Goal: Check status: Check status

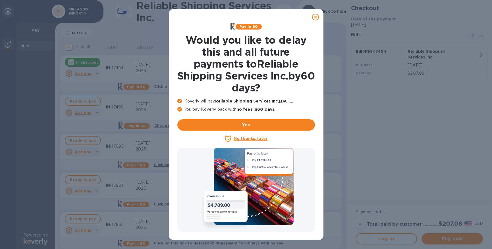
click at [314, 18] on icon at bounding box center [315, 17] width 7 height 7
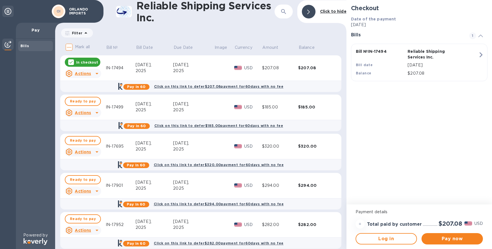
click at [91, 75] on div "Actions" at bounding box center [78, 73] width 28 height 9
click at [92, 95] on b "Open bill" at bounding box center [90, 96] width 19 height 5
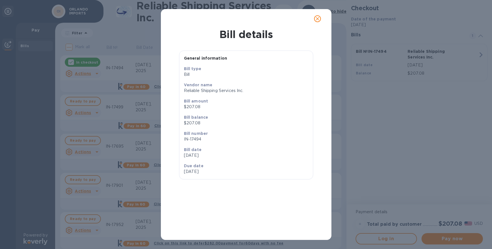
click at [316, 18] on icon "close" at bounding box center [317, 19] width 6 height 6
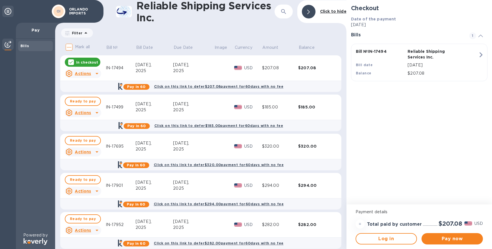
click at [95, 112] on icon at bounding box center [96, 112] width 7 height 7
click at [88, 137] on b "Open bill" at bounding box center [90, 135] width 19 height 5
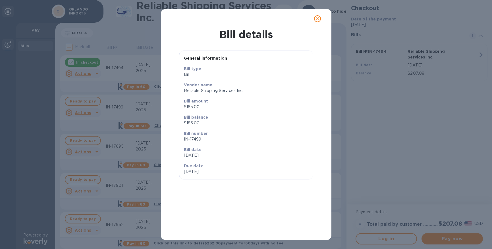
click at [315, 18] on icon "close" at bounding box center [317, 19] width 6 height 6
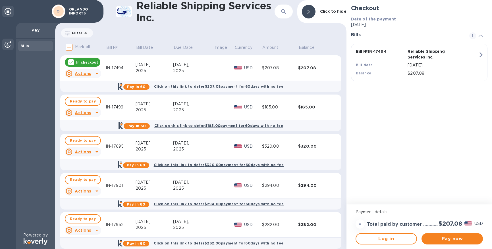
click at [10, 9] on icon at bounding box center [8, 11] width 7 height 7
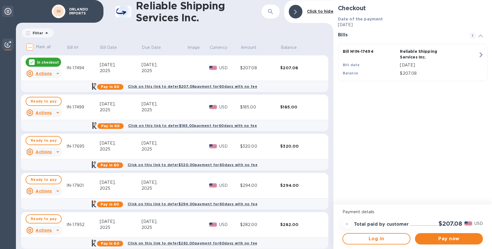
click at [8, 13] on icon at bounding box center [8, 11] width 7 height 7
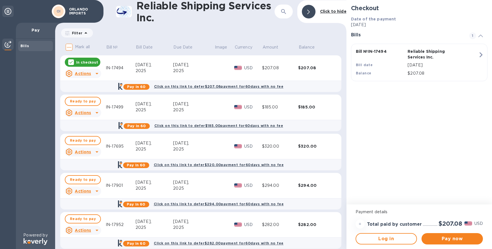
click at [26, 46] on b "Bills" at bounding box center [24, 46] width 9 height 4
click at [80, 32] on p "Filter" at bounding box center [76, 33] width 13 height 5
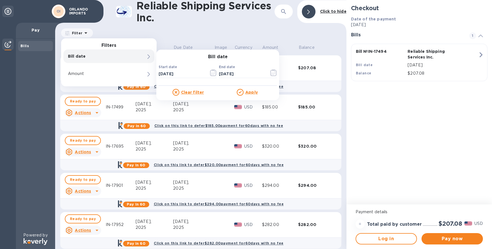
click at [190, 26] on div "Reliable Shipping Services Inc. ​ Click to hide Filter Filters Bill date Bill d…" at bounding box center [200, 124] width 291 height 249
